Goal: Information Seeking & Learning: Learn about a topic

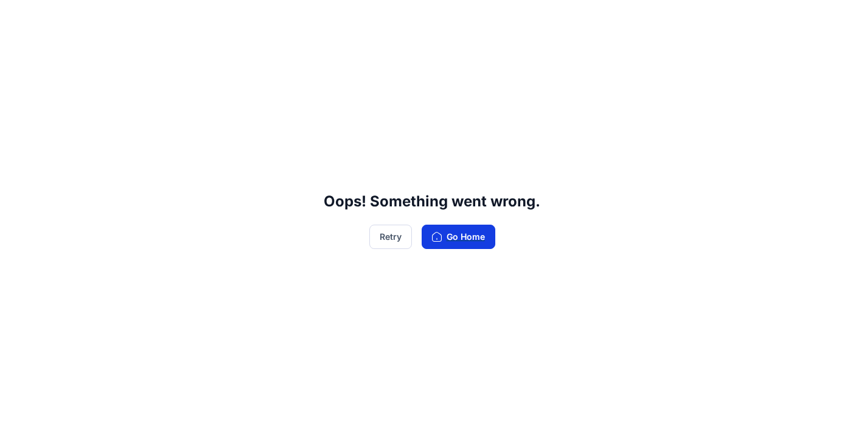
click at [454, 240] on button "Go Home" at bounding box center [459, 236] width 74 height 24
click at [394, 235] on button "Retry" at bounding box center [390, 236] width 43 height 24
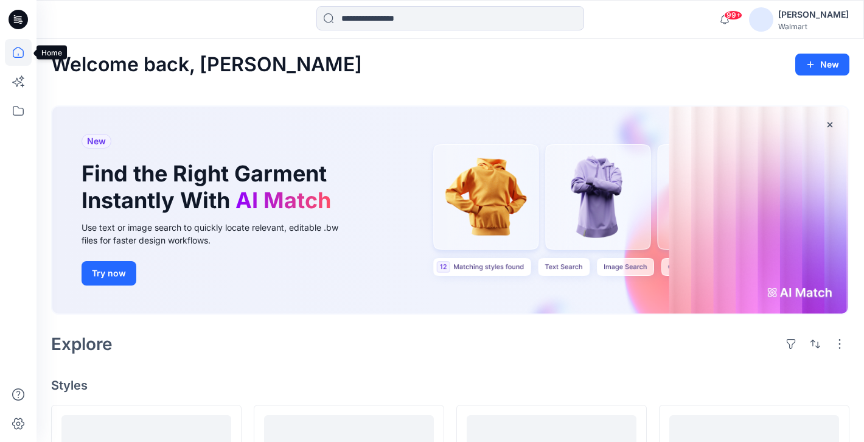
click at [15, 56] on icon at bounding box center [18, 52] width 27 height 27
click at [23, 86] on icon at bounding box center [18, 81] width 27 height 27
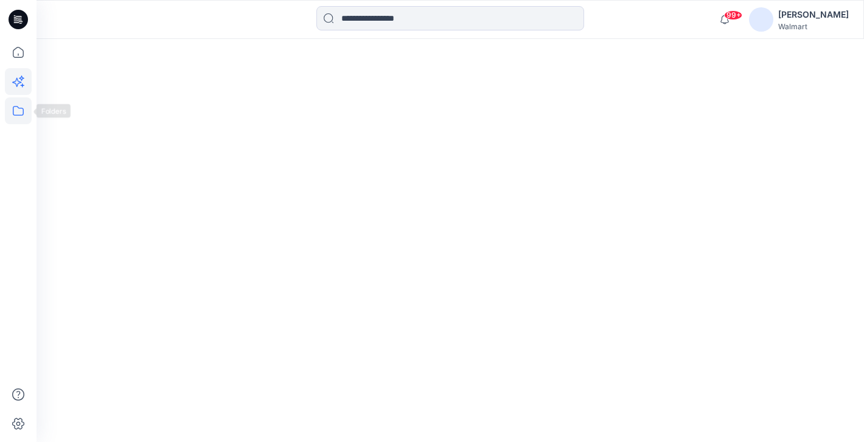
click at [22, 105] on icon at bounding box center [18, 110] width 27 height 27
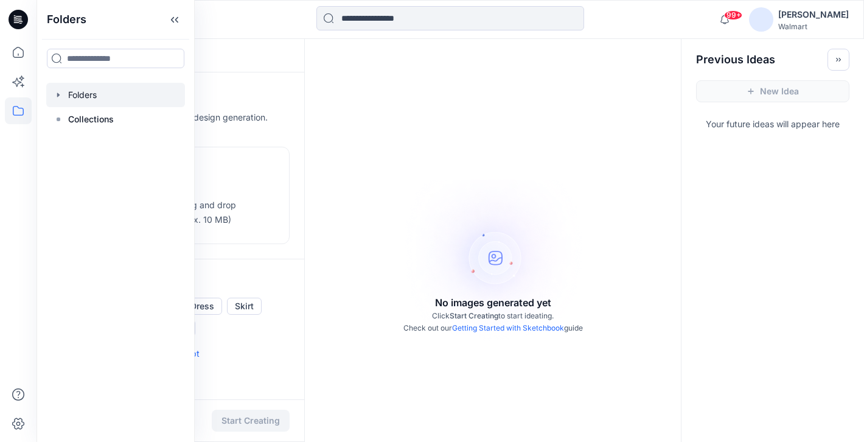
click at [66, 95] on div at bounding box center [115, 95] width 139 height 24
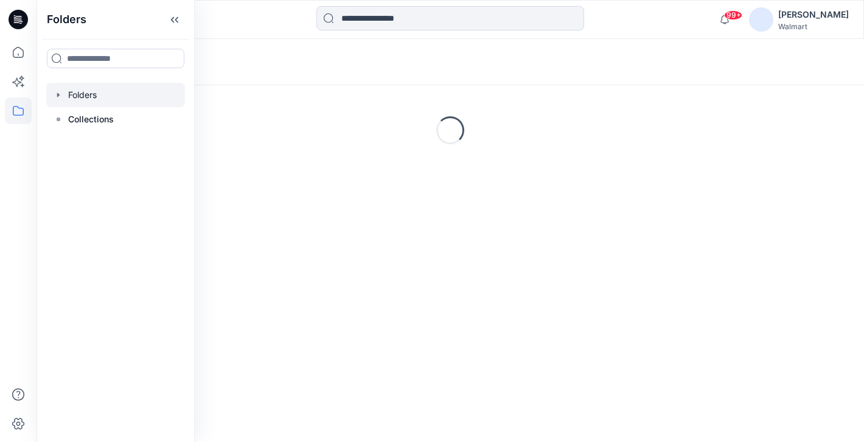
click at [57, 95] on icon "button" at bounding box center [59, 95] width 10 height 10
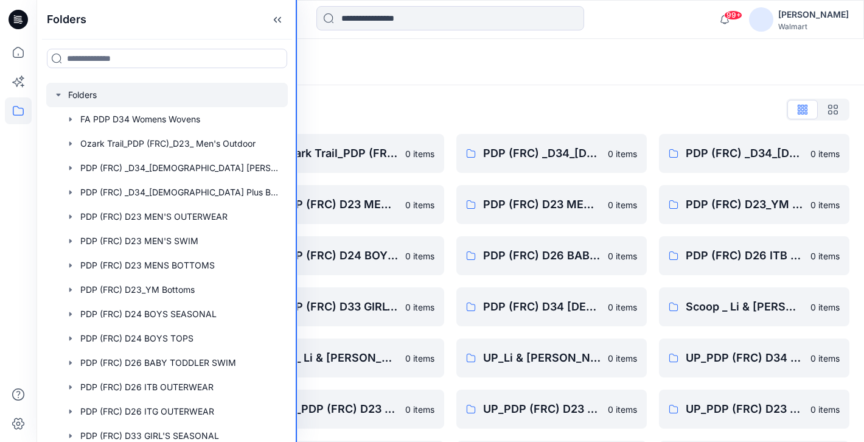
drag, startPoint x: 193, startPoint y: 169, endPoint x: 295, endPoint y: 167, distance: 102.2
click at [296, 168] on div "Folders Folders FA PDP D34 Womens Wovens Ozark Trail_PDP (FRC)_D23_ Men's Outdo…" at bounding box center [432, 323] width 864 height 647
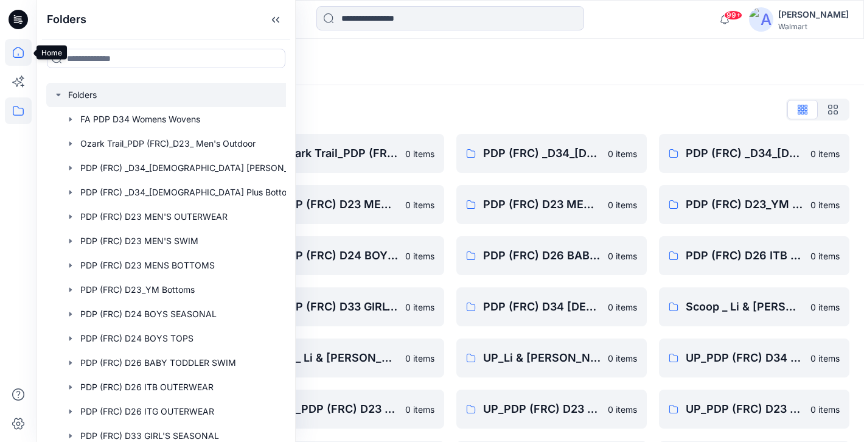
click at [17, 51] on icon at bounding box center [18, 52] width 27 height 27
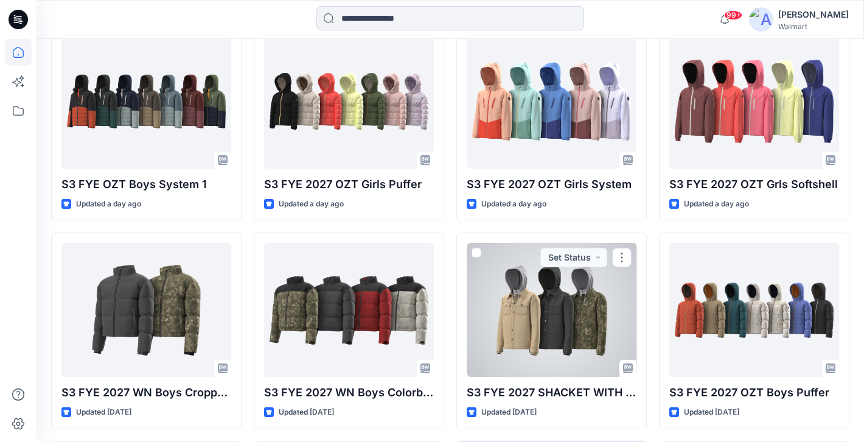
scroll to position [798, 0]
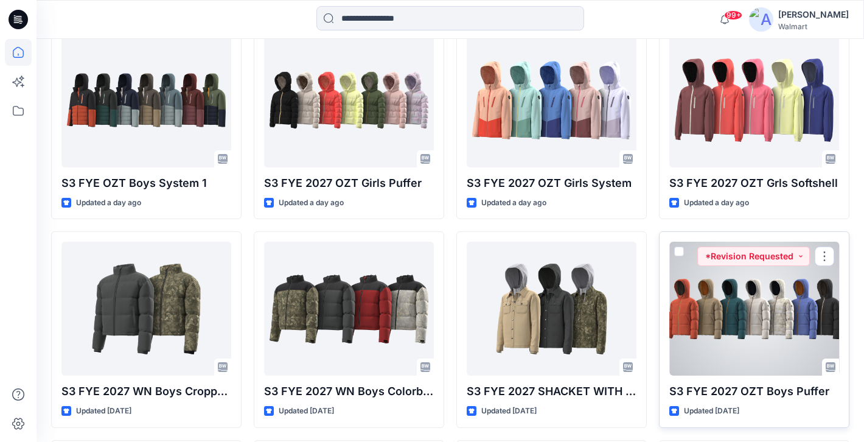
click at [701, 322] on div at bounding box center [754, 309] width 170 height 134
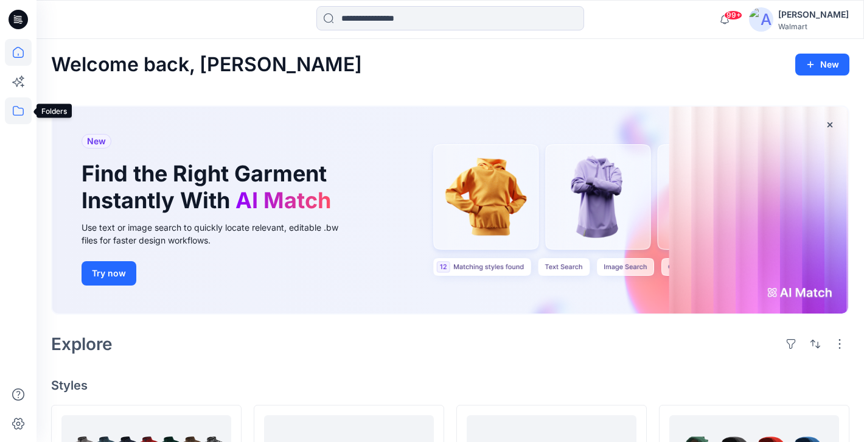
click at [19, 111] on icon at bounding box center [18, 110] width 27 height 27
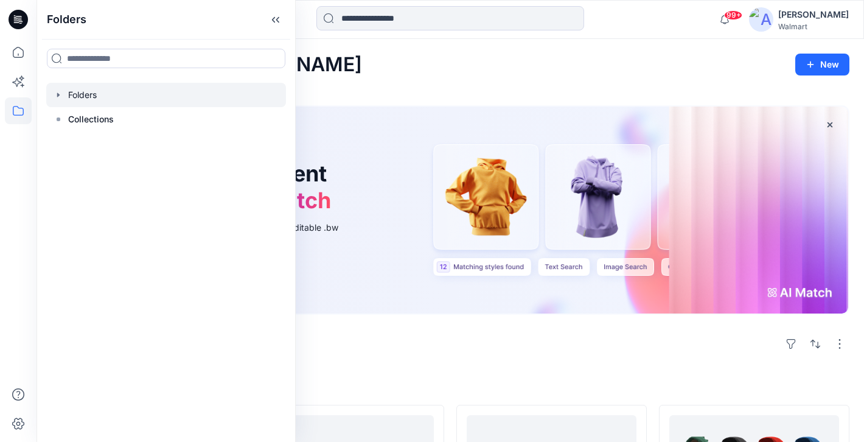
click at [59, 90] on icon "button" at bounding box center [59, 95] width 10 height 10
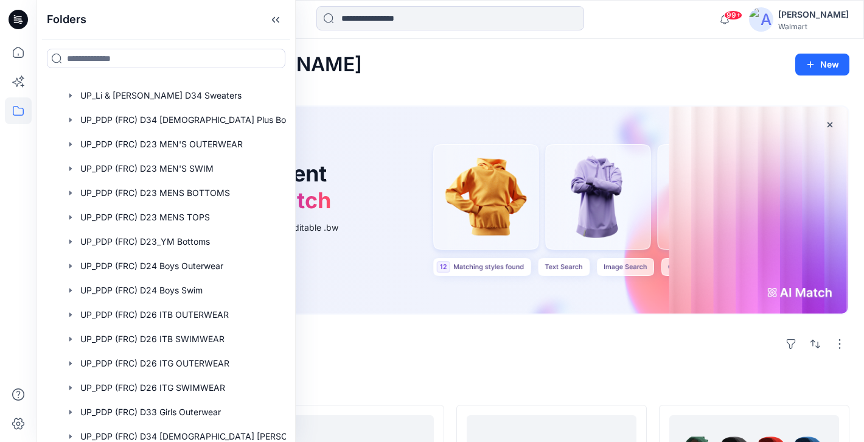
scroll to position [465, 0]
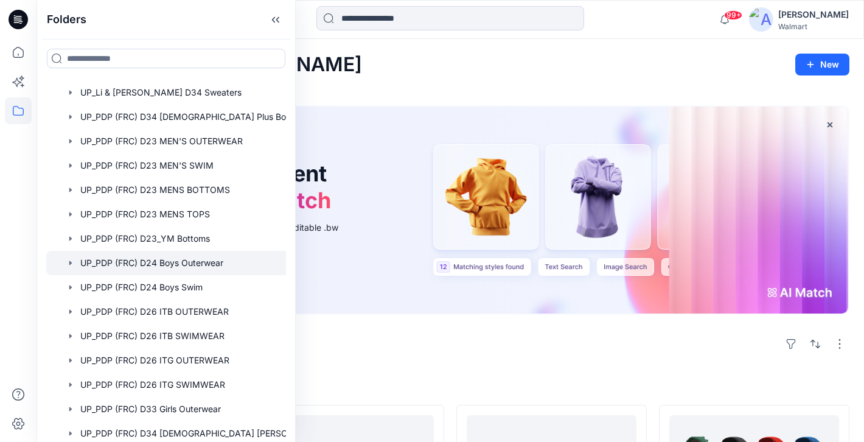
click at [172, 268] on div at bounding box center [181, 263] width 271 height 24
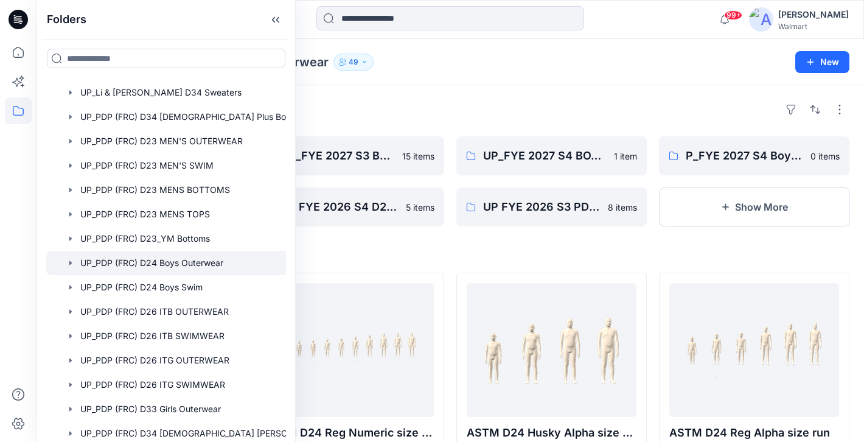
click at [524, 100] on div "Folders" at bounding box center [450, 109] width 798 height 19
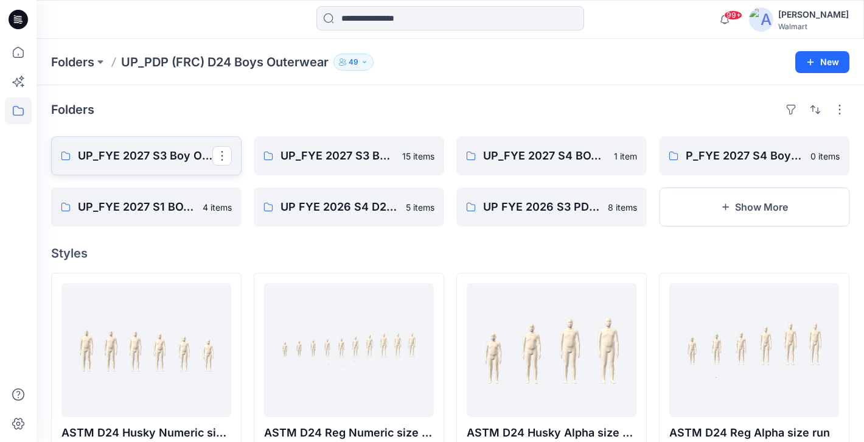
click at [169, 156] on p "UP_FYE 2027 S3 Boy Ozark Trail" at bounding box center [145, 155] width 134 height 17
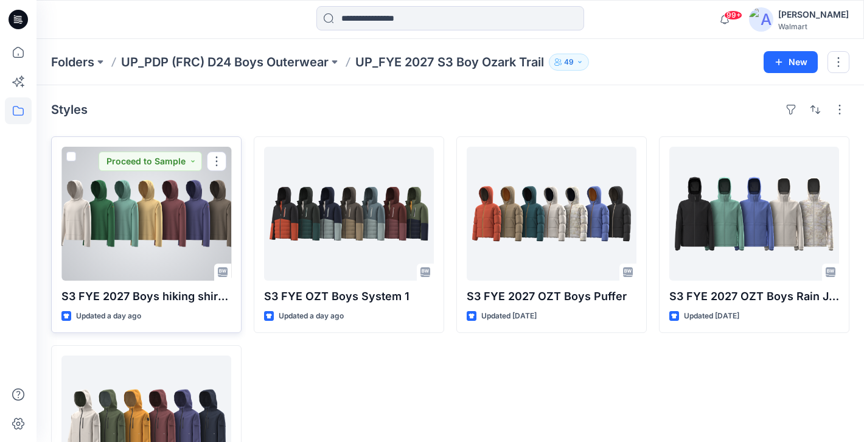
click at [145, 218] on div at bounding box center [146, 214] width 170 height 134
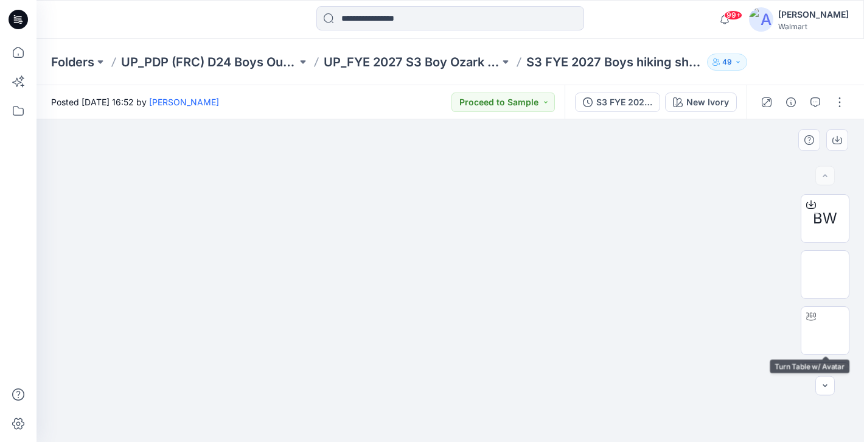
scroll to position [84, 0]
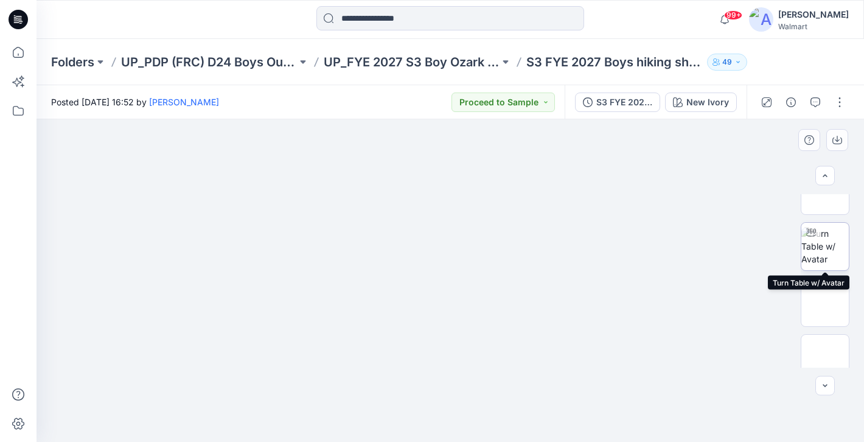
click at [828, 237] on img at bounding box center [824, 246] width 47 height 38
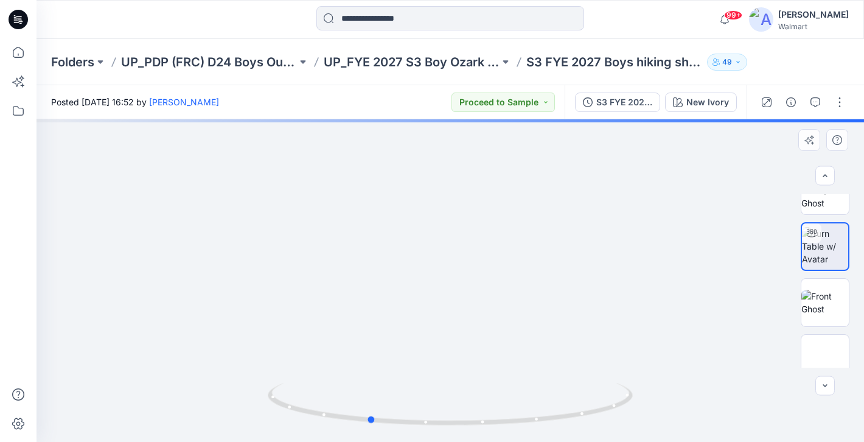
drag, startPoint x: 481, startPoint y: 240, endPoint x: 398, endPoint y: 242, distance: 82.8
click at [398, 242] on div at bounding box center [450, 280] width 827 height 322
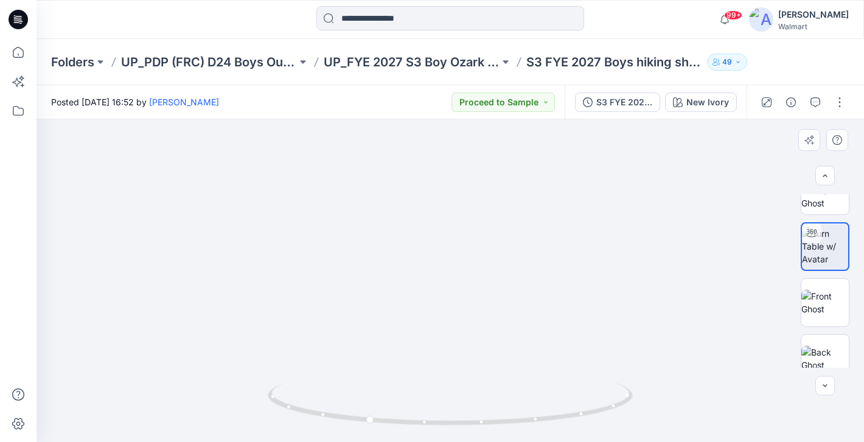
drag, startPoint x: 460, startPoint y: 224, endPoint x: 451, endPoint y: 311, distance: 88.1
click at [451, 309] on img at bounding box center [439, 391] width 2492 height 2492
drag, startPoint x: 461, startPoint y: 200, endPoint x: 431, endPoint y: 397, distance: 200.0
click at [431, 397] on div at bounding box center [450, 280] width 827 height 322
drag, startPoint x: 445, startPoint y: 209, endPoint x: 444, endPoint y: 304, distance: 95.5
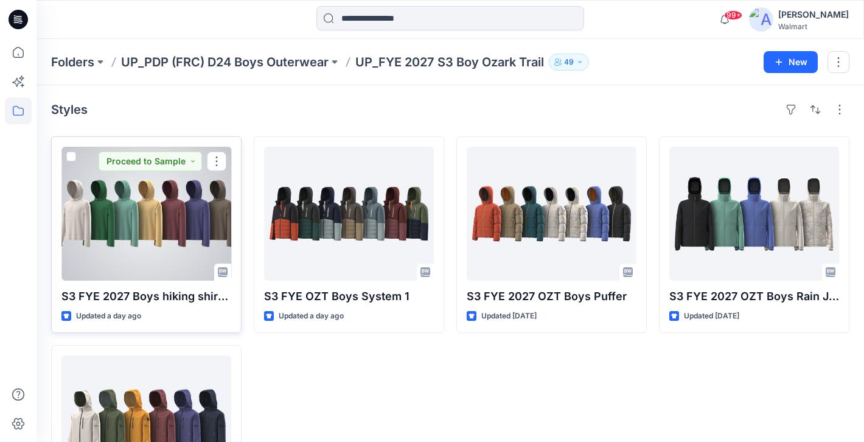
click at [139, 233] on div at bounding box center [146, 214] width 170 height 134
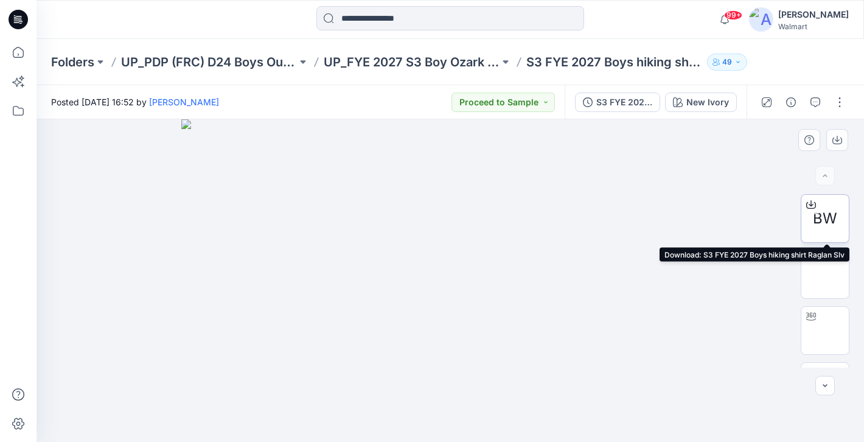
click at [830, 216] on span "BW" at bounding box center [825, 218] width 24 height 22
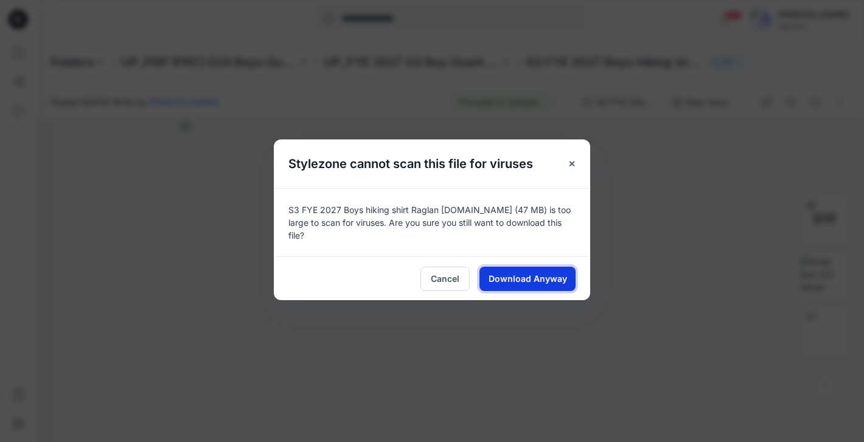
click at [522, 272] on span "Download Anyway" at bounding box center [528, 278] width 78 height 13
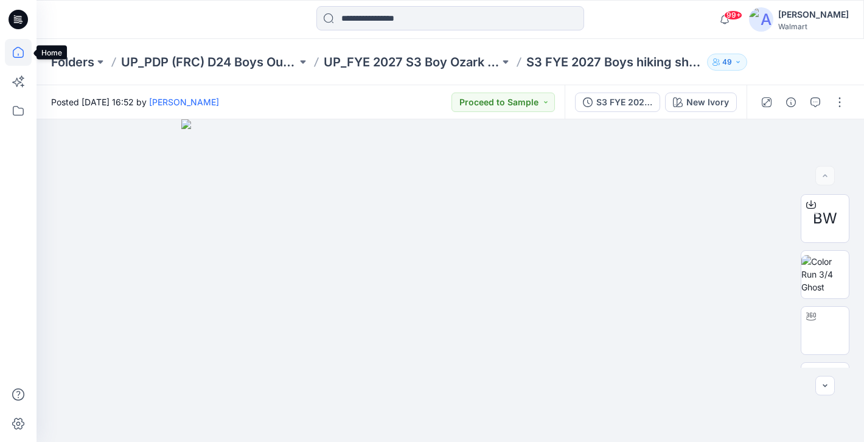
click at [17, 47] on icon at bounding box center [18, 52] width 11 height 11
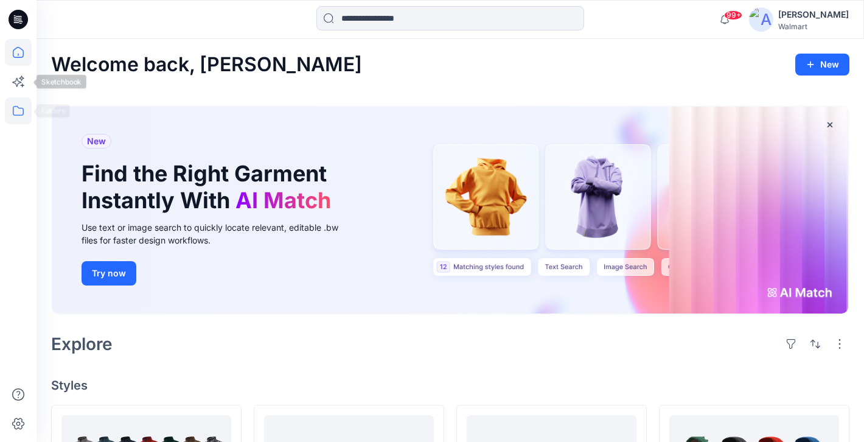
click at [20, 123] on icon at bounding box center [18, 110] width 27 height 27
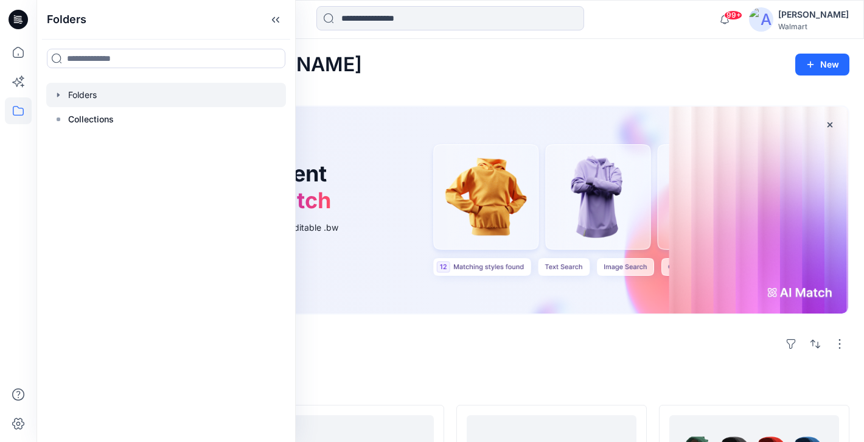
click at [58, 94] on icon "button" at bounding box center [58, 94] width 2 height 4
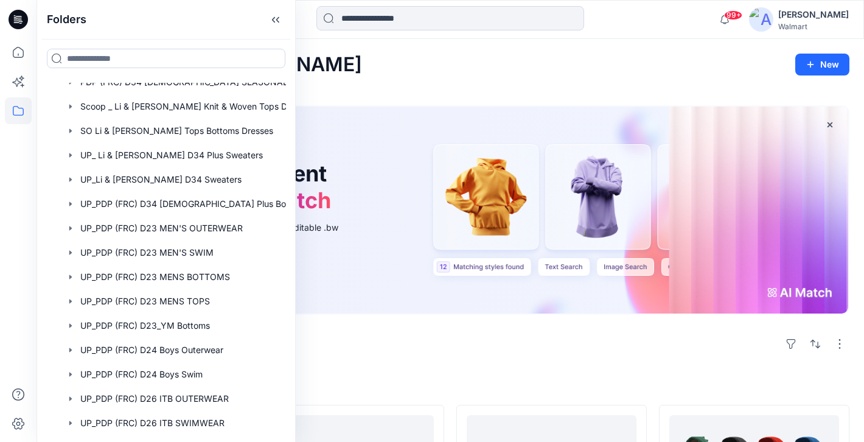
scroll to position [593, 0]
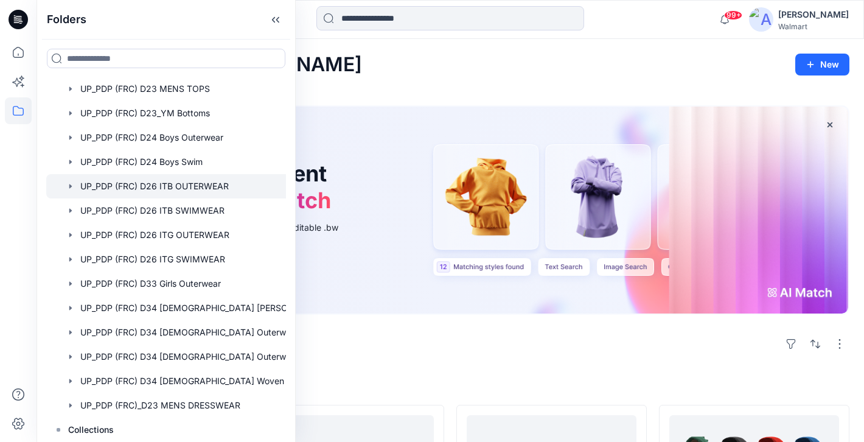
click at [172, 183] on div at bounding box center [181, 186] width 271 height 24
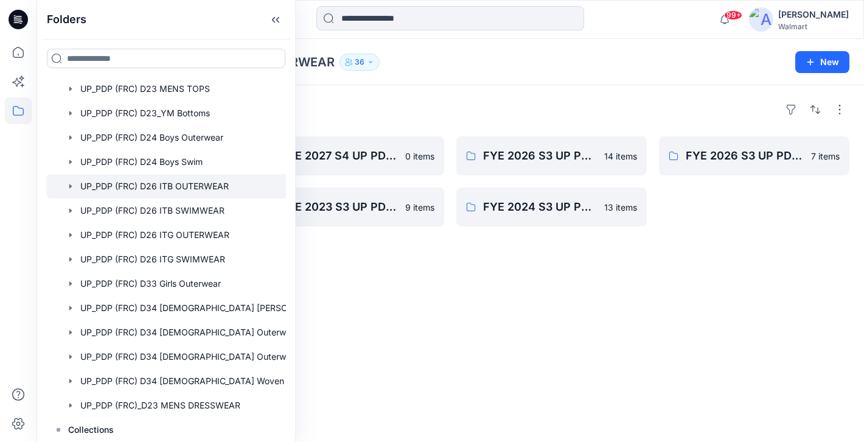
click at [454, 65] on div "Folders UP_PDP (FRC) D26 ITB OUTERWEAR 36" at bounding box center [402, 62] width 703 height 17
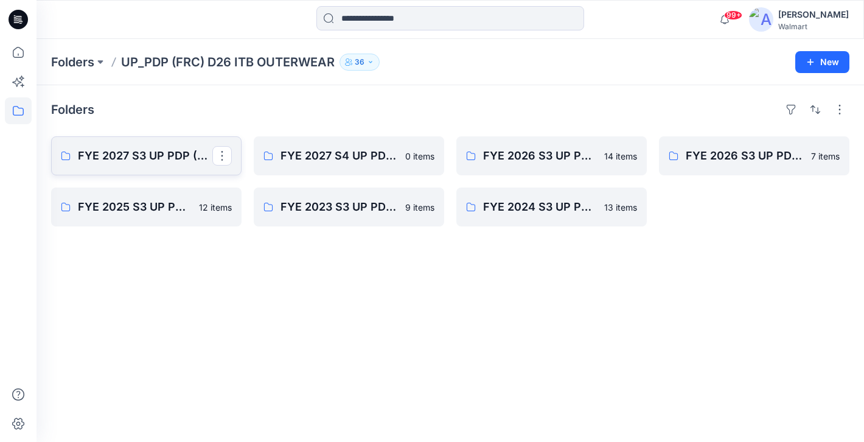
click at [171, 150] on p "FYE 2027 S3 UP PDP (FRC) D26 ITB Outerwear - Ozark Trail & Wonder Nation" at bounding box center [145, 155] width 134 height 17
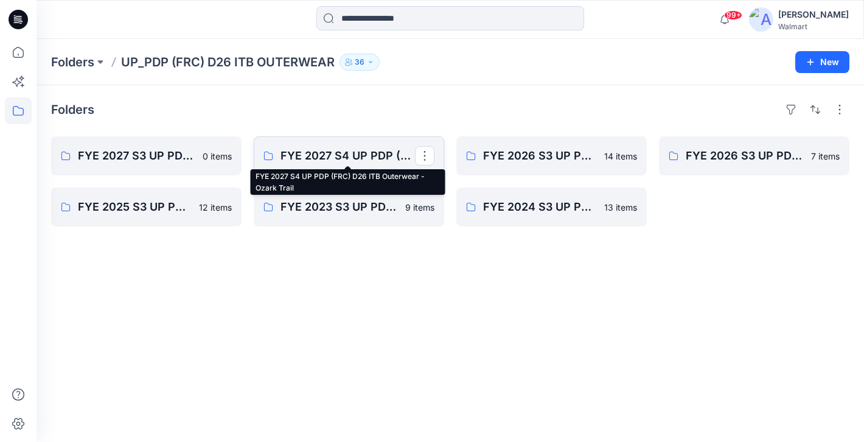
click at [356, 157] on p "FYE 2027 S4 UP PDP (FRC) D26 ITB Outerwear - Ozark Trail" at bounding box center [347, 155] width 134 height 17
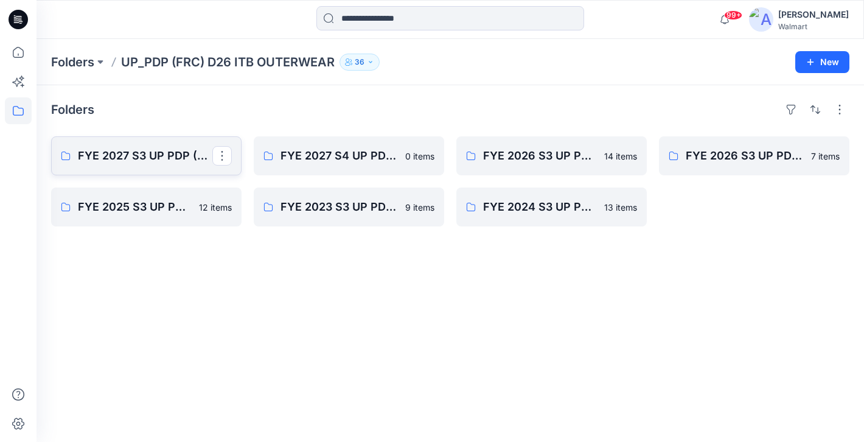
click at [150, 155] on p "FYE 2027 S3 UP PDP (FRC) D26 ITB Outerwear - Ozark Trail & Wonder Nation" at bounding box center [145, 155] width 134 height 17
click at [27, 22] on icon at bounding box center [18, 19] width 19 height 39
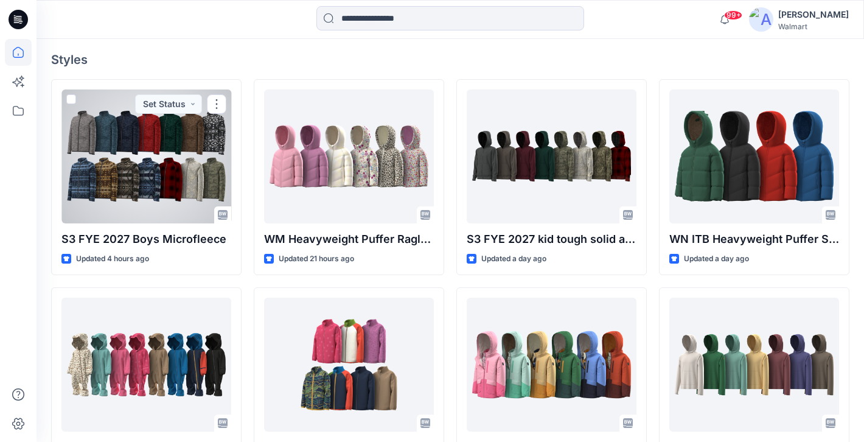
scroll to position [332, 0]
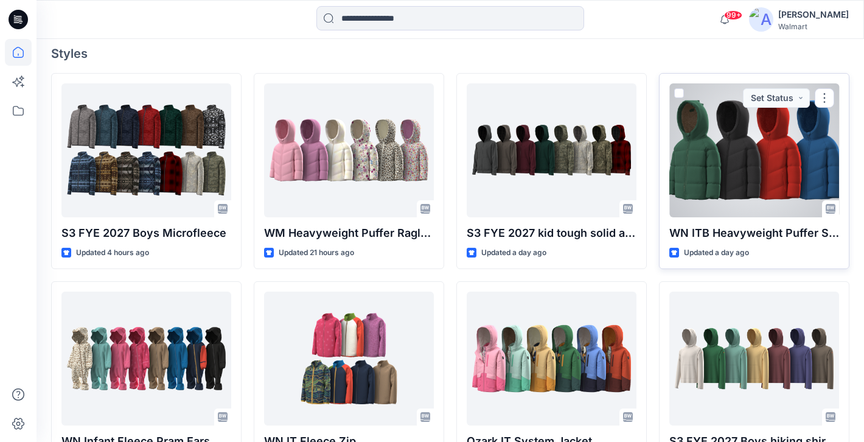
click at [754, 158] on div at bounding box center [754, 150] width 170 height 134
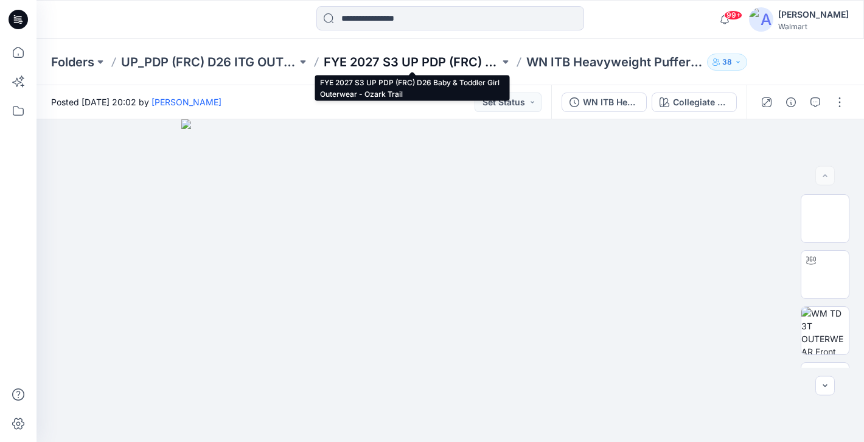
click at [431, 56] on p "FYE 2027 S3 UP PDP (FRC) D26 Baby & Toddler Girl Outerwear - Ozark Trail" at bounding box center [412, 62] width 176 height 17
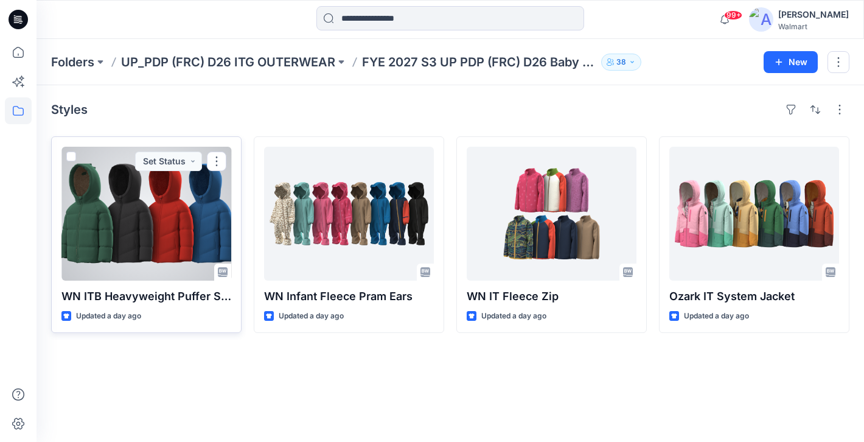
click at [157, 242] on div at bounding box center [146, 214] width 170 height 134
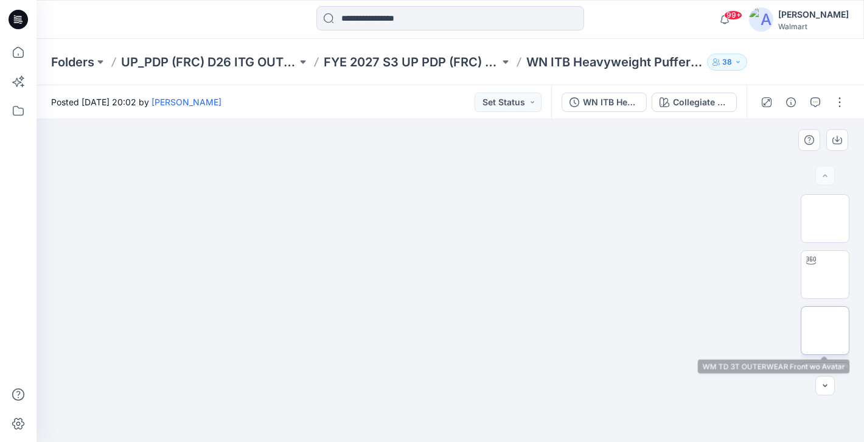
click at [825, 330] on img at bounding box center [825, 330] width 0 height 0
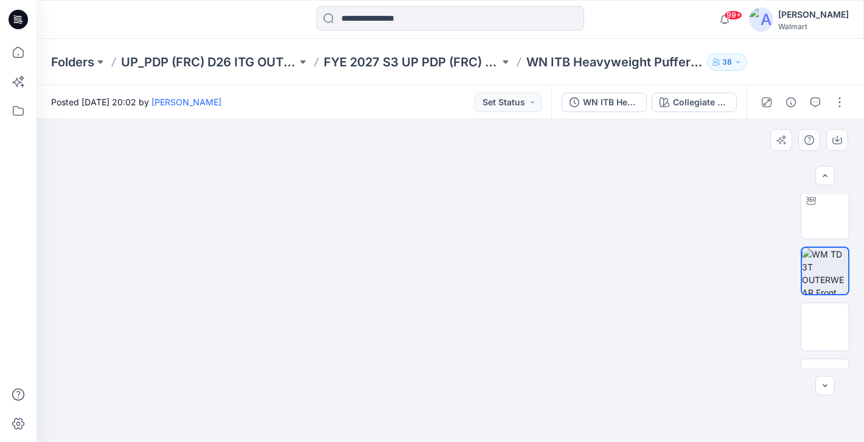
scroll to position [64, 0]
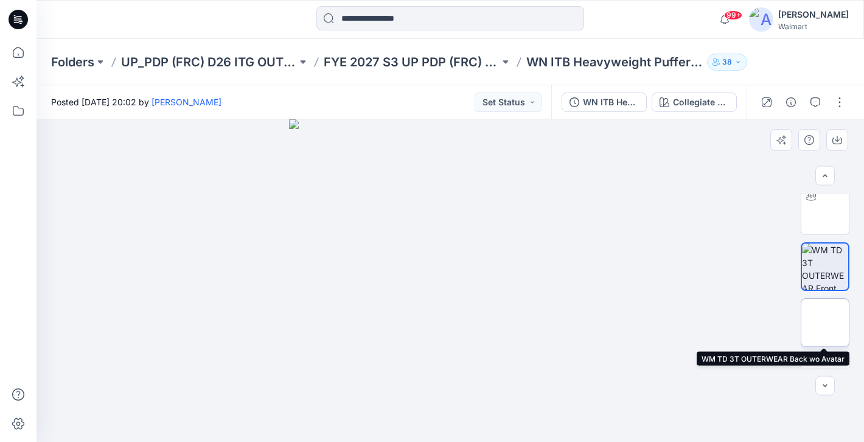
click at [825, 322] on img at bounding box center [825, 322] width 0 height 0
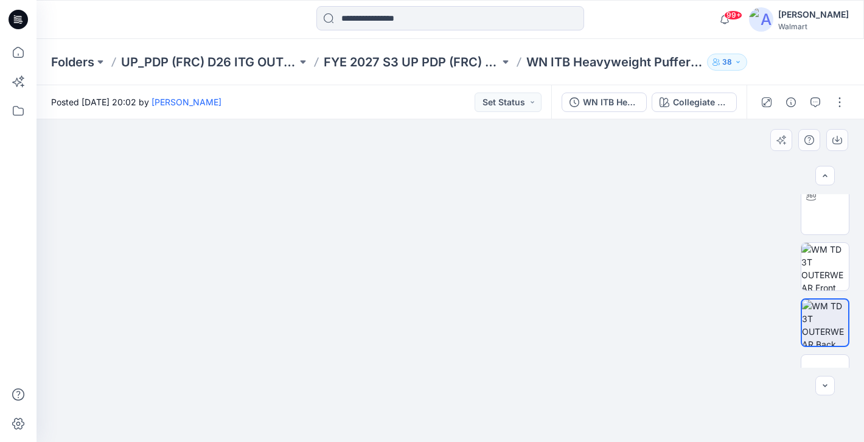
scroll to position [99, 0]
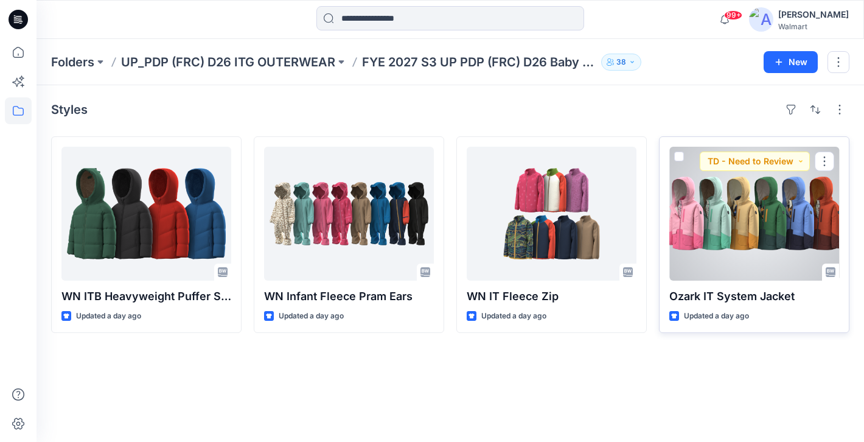
click at [723, 215] on div at bounding box center [754, 214] width 170 height 134
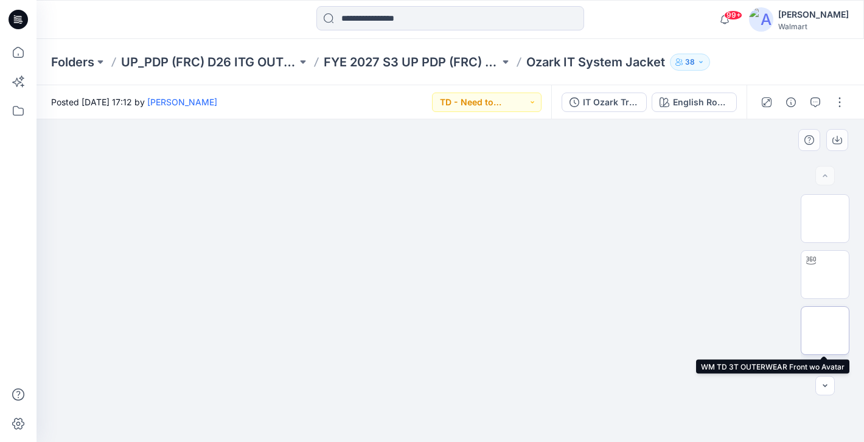
click at [825, 330] on img at bounding box center [825, 330] width 0 height 0
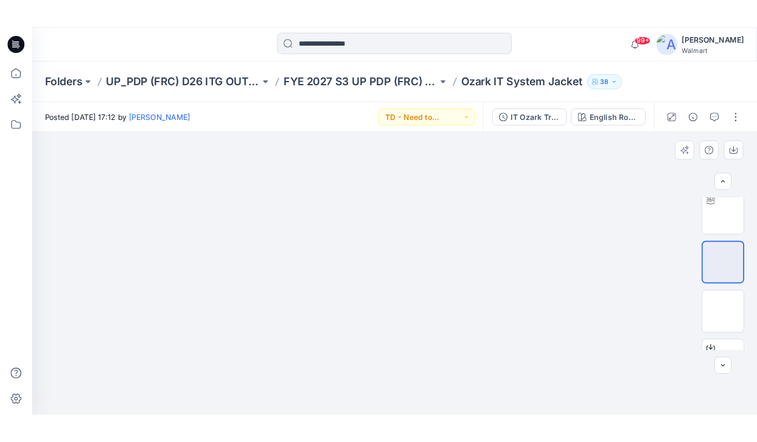
scroll to position [69, 0]
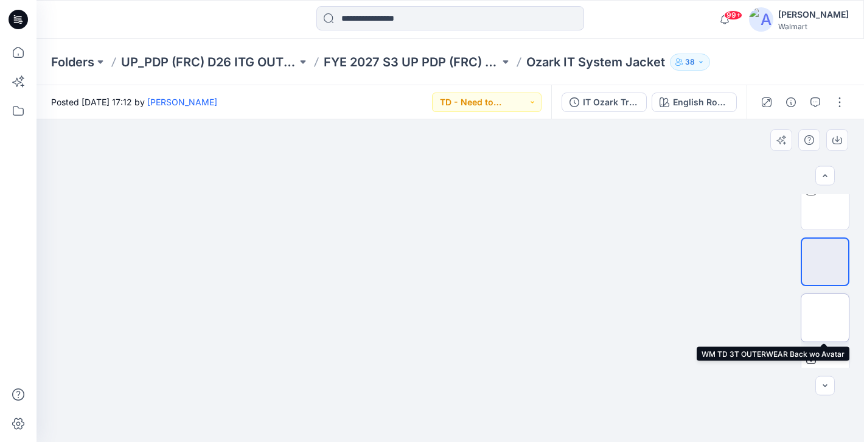
click at [825, 318] on img at bounding box center [825, 318] width 0 height 0
